Goal: Information Seeking & Learning: Learn about a topic

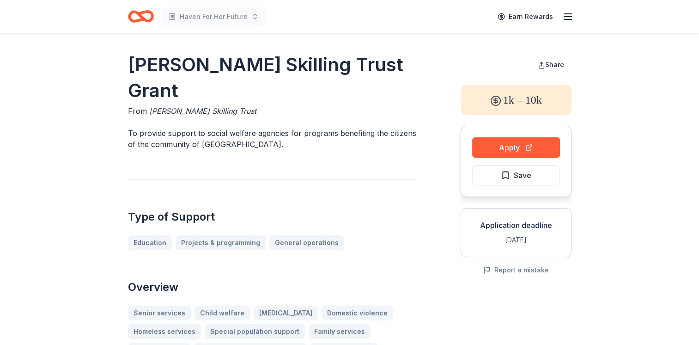
click at [143, 18] on icon "Home" at bounding box center [145, 16] width 14 height 9
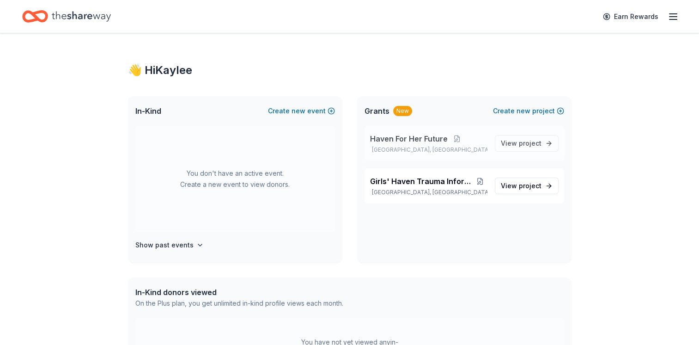
click at [426, 142] on span "Haven For Her Future" at bounding box center [409, 138] width 78 height 11
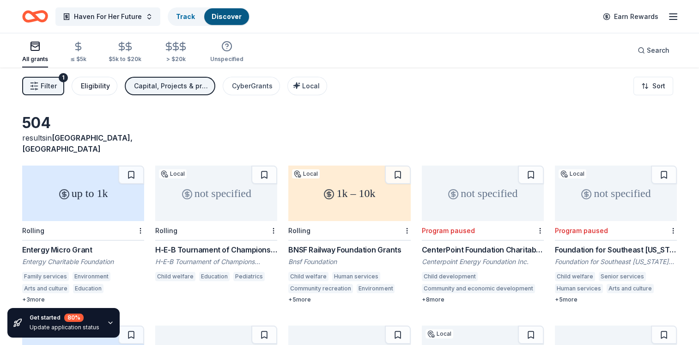
click at [103, 90] on div "Eligibility" at bounding box center [95, 85] width 29 height 11
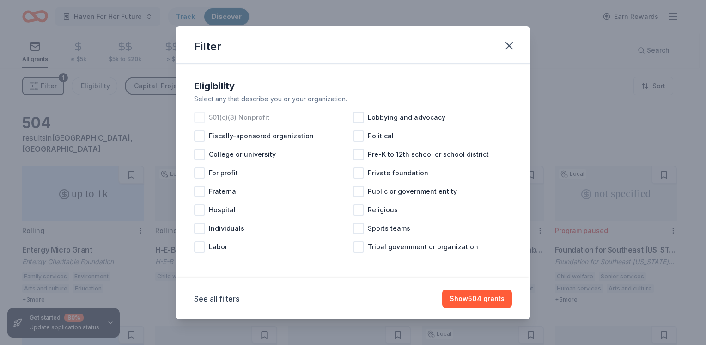
click at [198, 116] on div at bounding box center [199, 117] width 11 height 11
click at [476, 298] on button "Show 464 grants" at bounding box center [477, 298] width 70 height 18
